Goal: Task Accomplishment & Management: Manage account settings

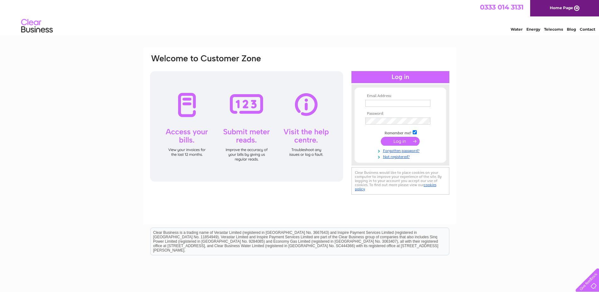
type input "[EMAIL_ADDRESS][DOMAIN_NAME]"
click at [400, 144] on input "submit" at bounding box center [400, 141] width 39 height 9
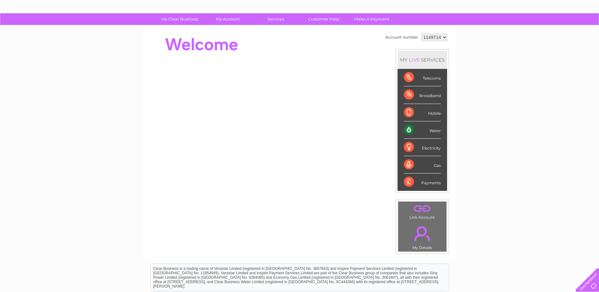
scroll to position [32, 0]
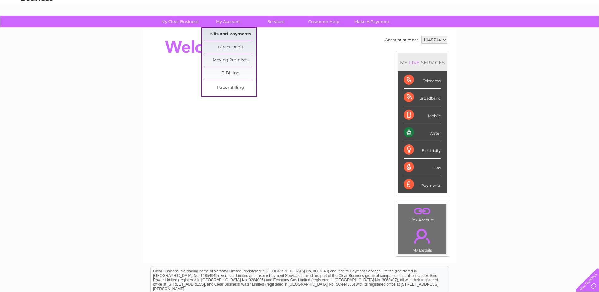
click at [229, 35] on link "Bills and Payments" at bounding box center [230, 34] width 52 height 13
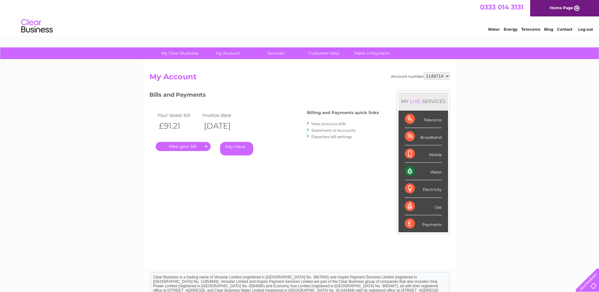
click at [184, 147] on link "." at bounding box center [183, 146] width 55 height 9
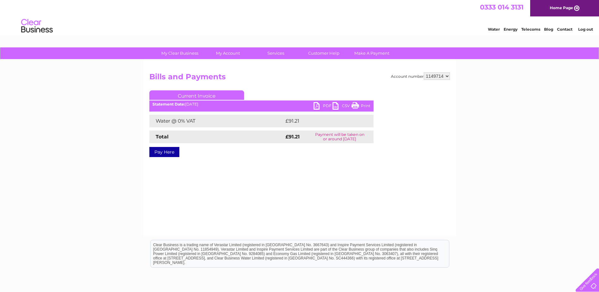
click at [318, 105] on link "PDF" at bounding box center [323, 106] width 19 height 9
click at [547, 124] on div "My Clear Business Login Details My Details My Preferences Link Account My Accou…" at bounding box center [299, 195] width 599 height 297
